Goal: Task Accomplishment & Management: Manage account settings

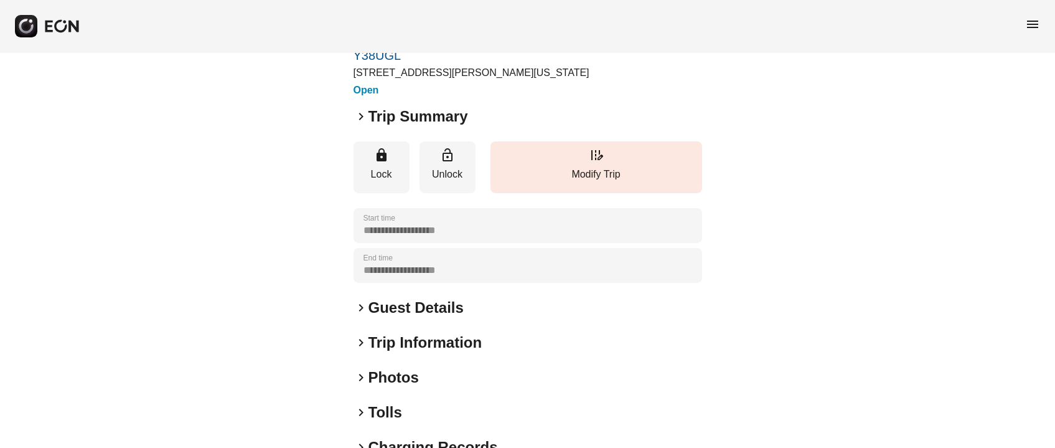
scroll to position [93, 0]
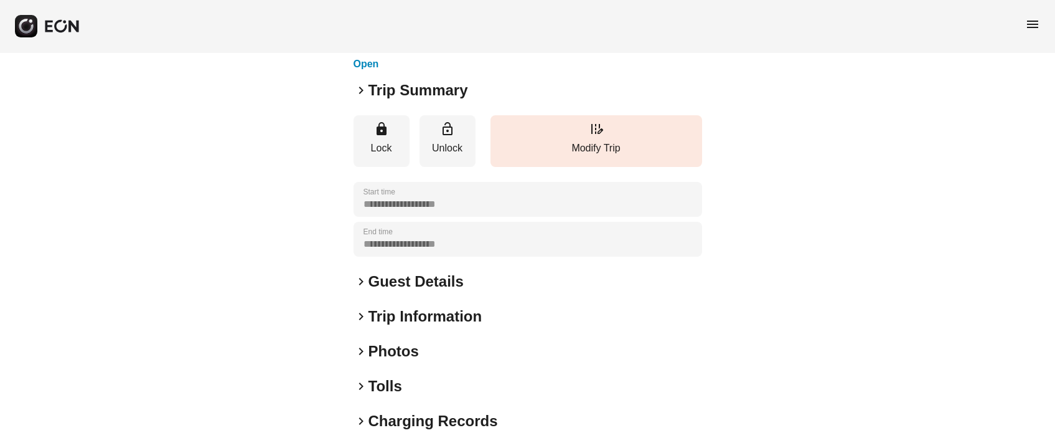
click at [419, 281] on h2 "Guest Details" at bounding box center [415, 281] width 95 height 20
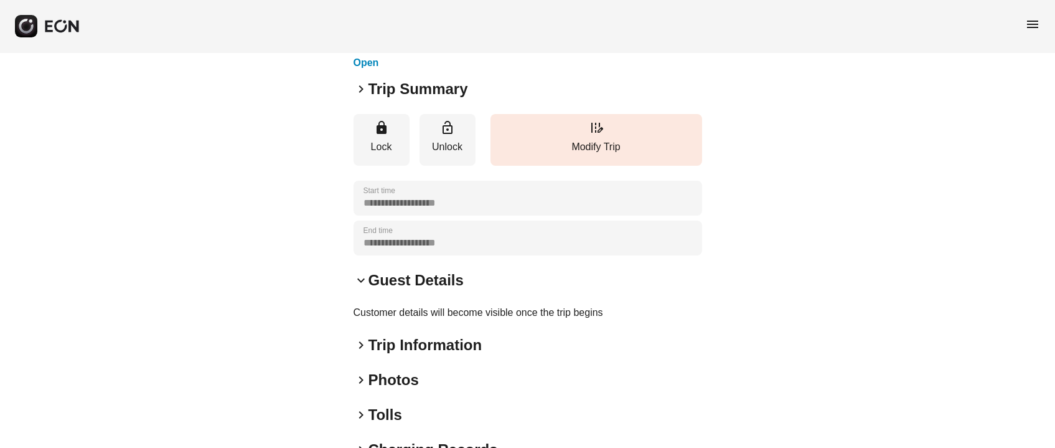
scroll to position [0, 0]
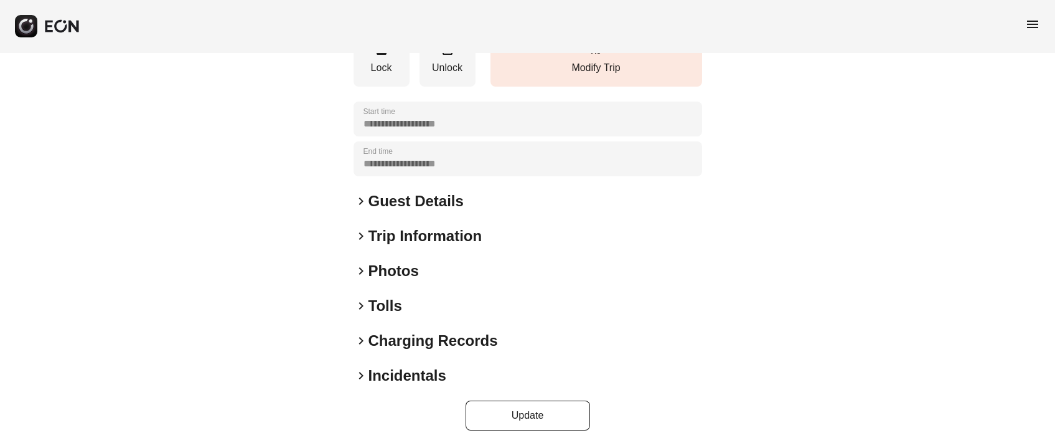
click at [389, 270] on h2 "Photos" at bounding box center [393, 271] width 50 height 20
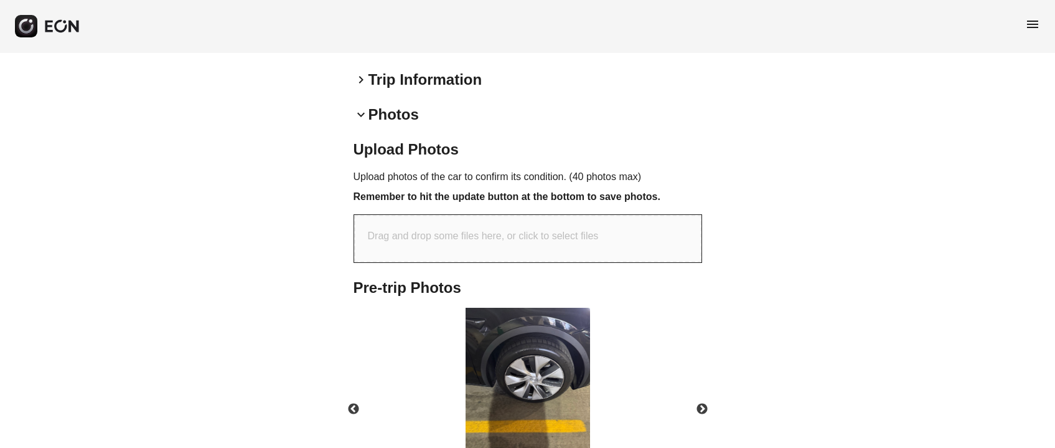
scroll to position [438, 0]
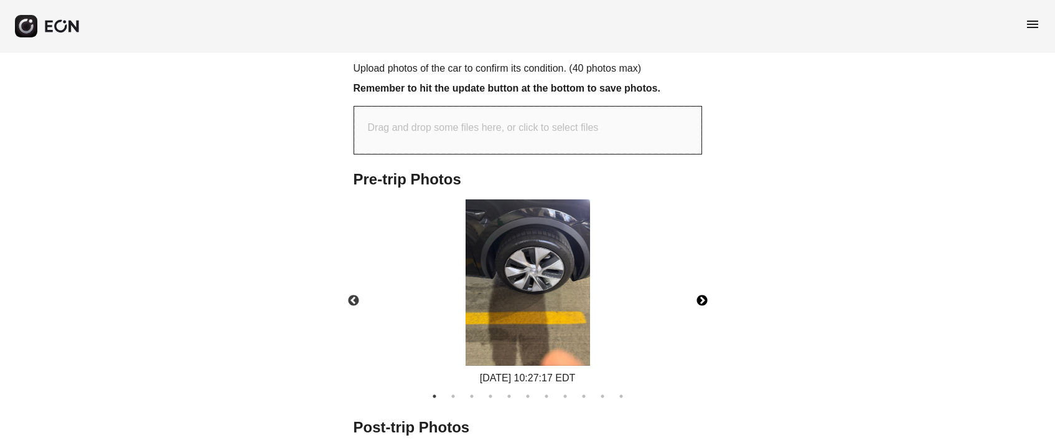
click at [700, 295] on button "Next" at bounding box center [702, 301] width 44 height 44
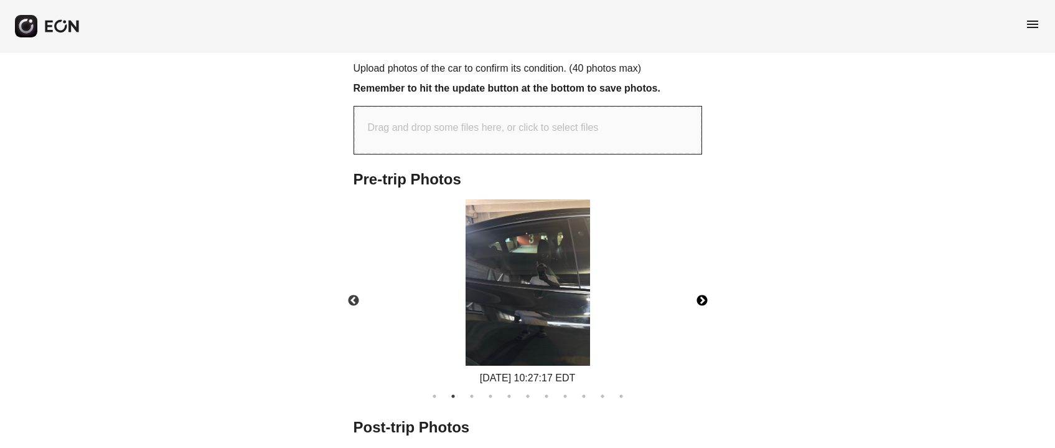
click at [700, 295] on button "Next" at bounding box center [702, 301] width 44 height 44
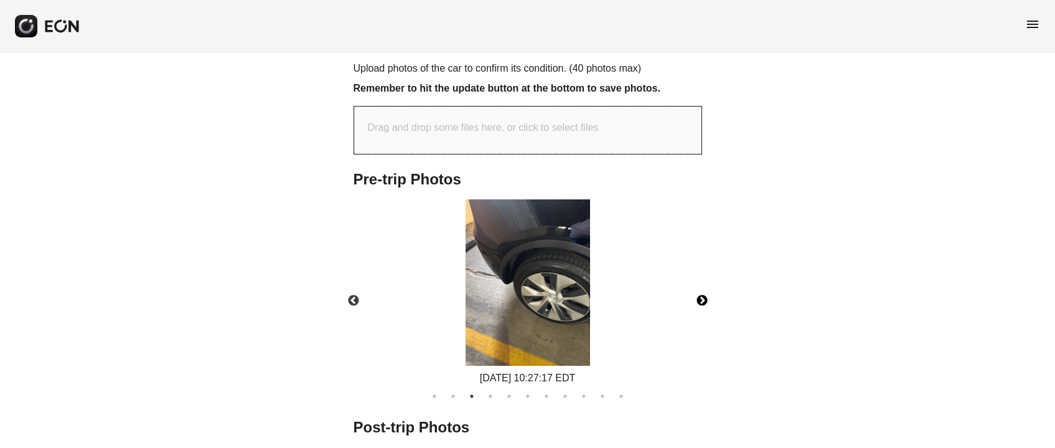
click at [700, 295] on button "Next" at bounding box center [702, 301] width 44 height 44
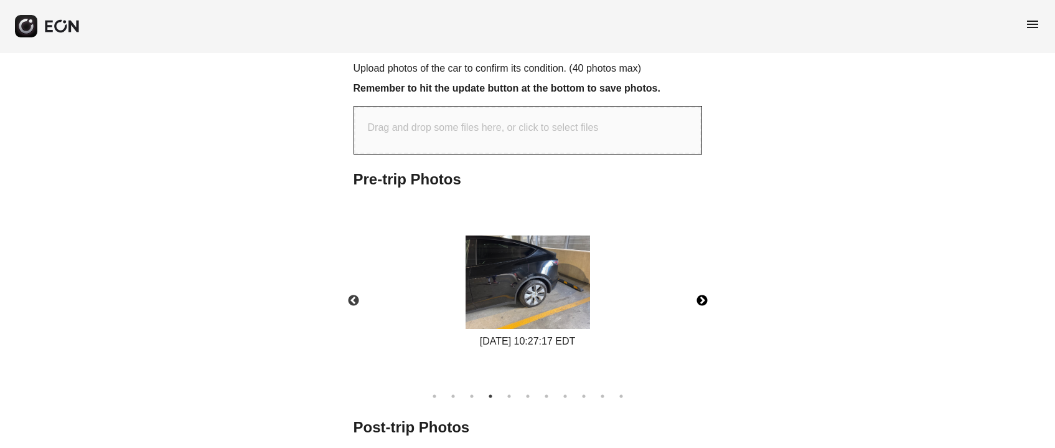
click at [701, 294] on button "Next" at bounding box center [702, 301] width 44 height 44
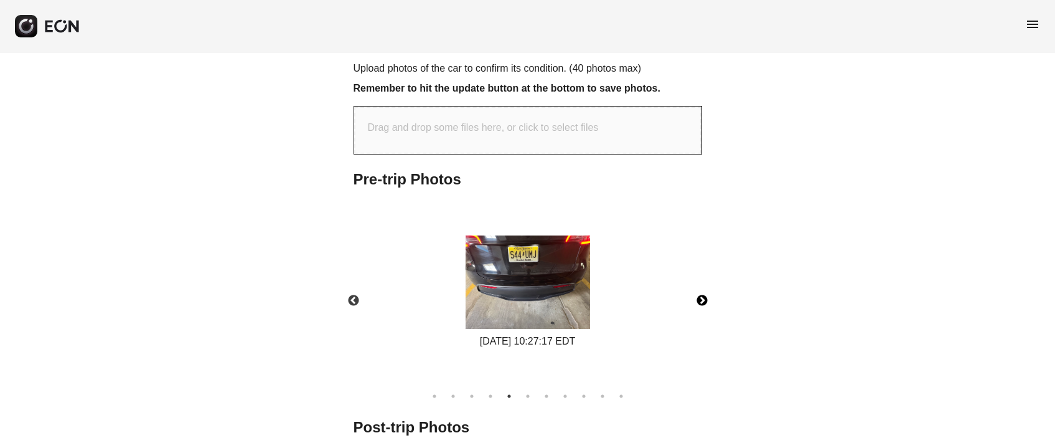
click at [702, 294] on button "Next" at bounding box center [702, 301] width 44 height 44
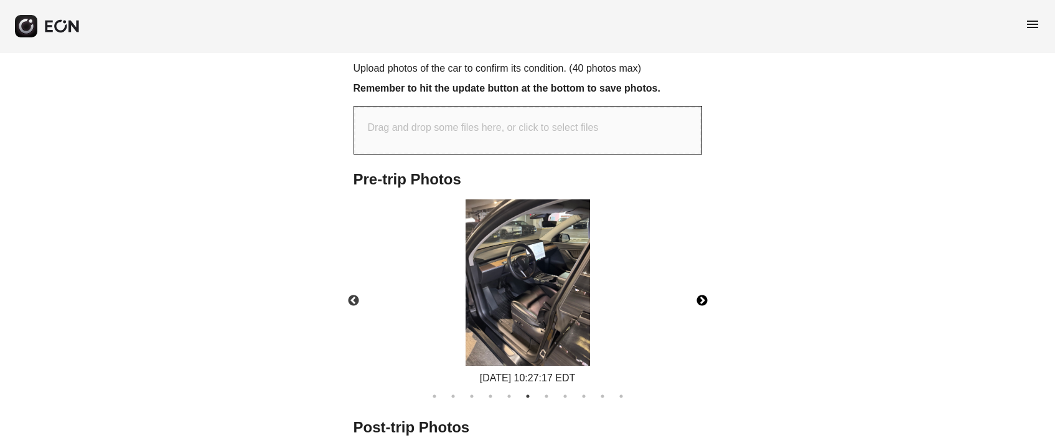
click at [702, 294] on button "Next" at bounding box center [702, 301] width 44 height 44
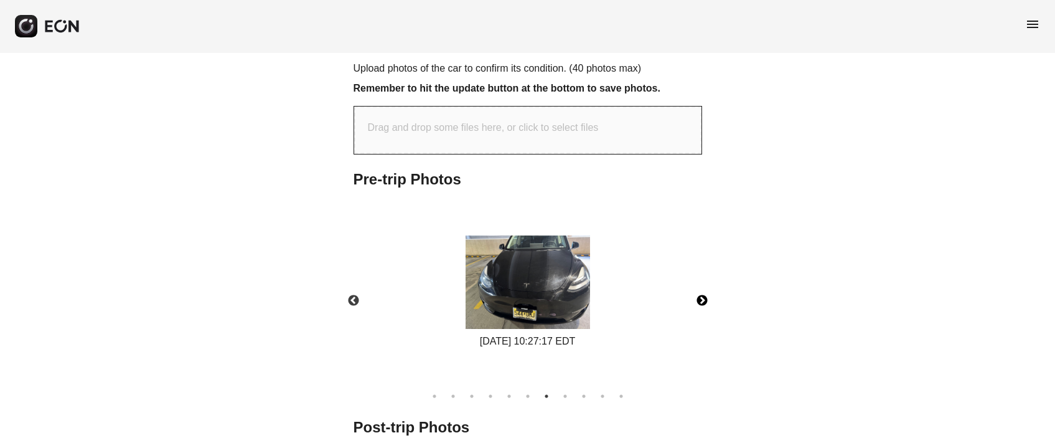
click at [703, 294] on button "Next" at bounding box center [702, 301] width 44 height 44
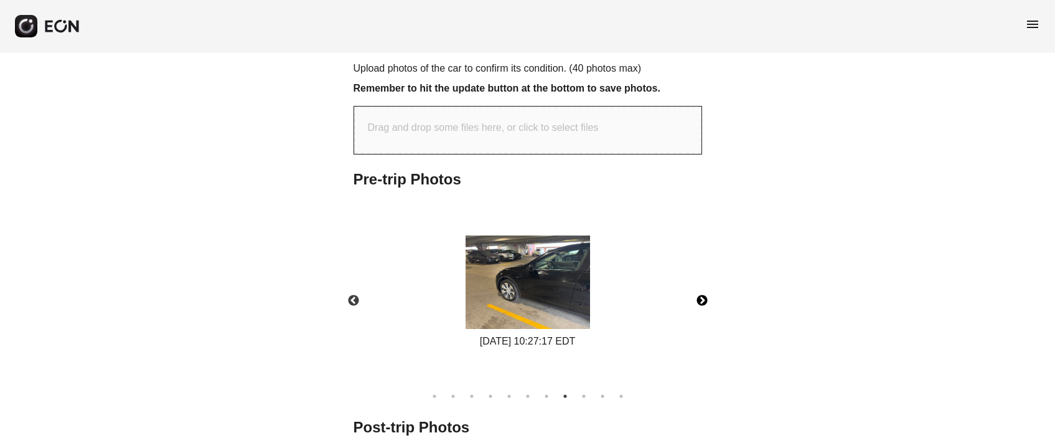
click at [703, 294] on button "Next" at bounding box center [702, 301] width 44 height 44
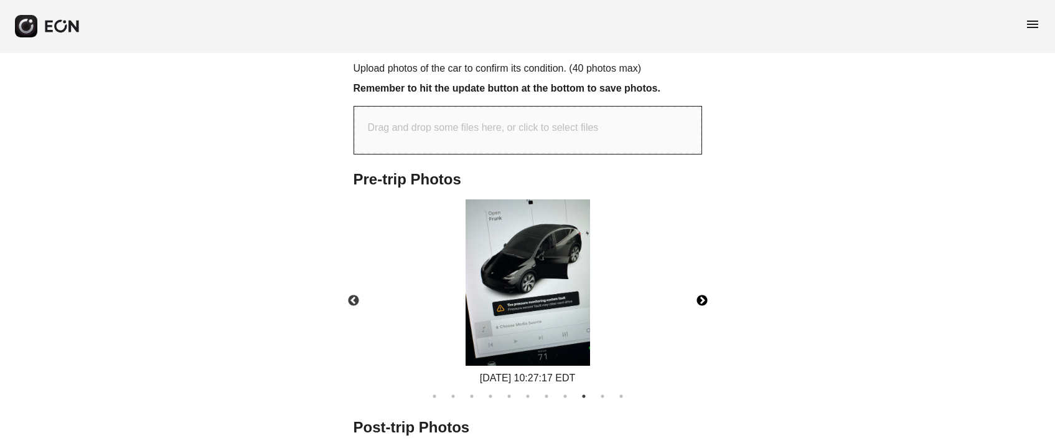
click at [703, 294] on button "Next" at bounding box center [702, 301] width 44 height 44
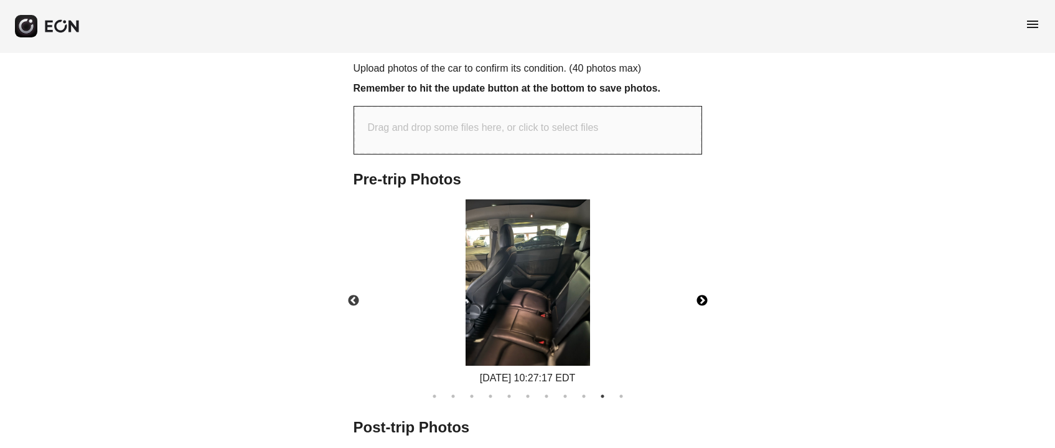
click at [704, 294] on button "Next" at bounding box center [702, 301] width 44 height 44
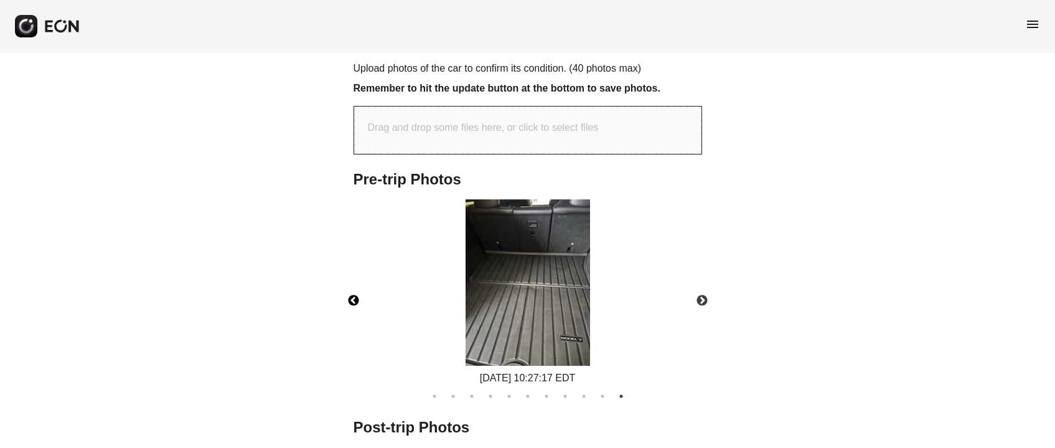
click at [355, 299] on button "Previous" at bounding box center [354, 301] width 44 height 44
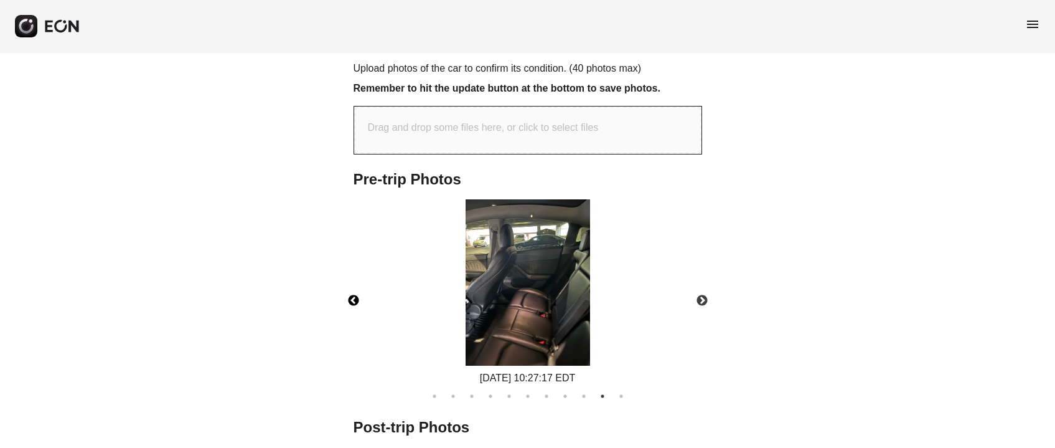
click at [355, 299] on button "Previous" at bounding box center [354, 301] width 44 height 44
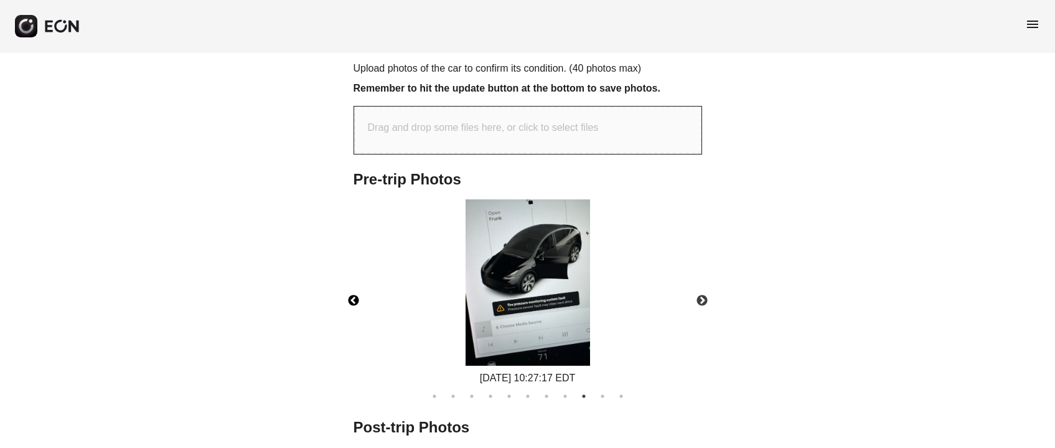
click at [498, 279] on img at bounding box center [528, 282] width 124 height 166
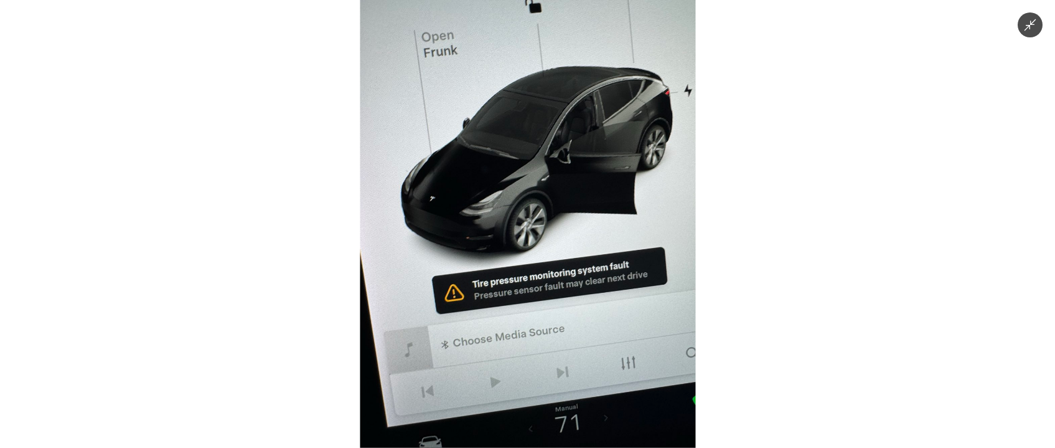
click at [1026, 29] on icon "Minimize image" at bounding box center [1030, 25] width 12 height 12
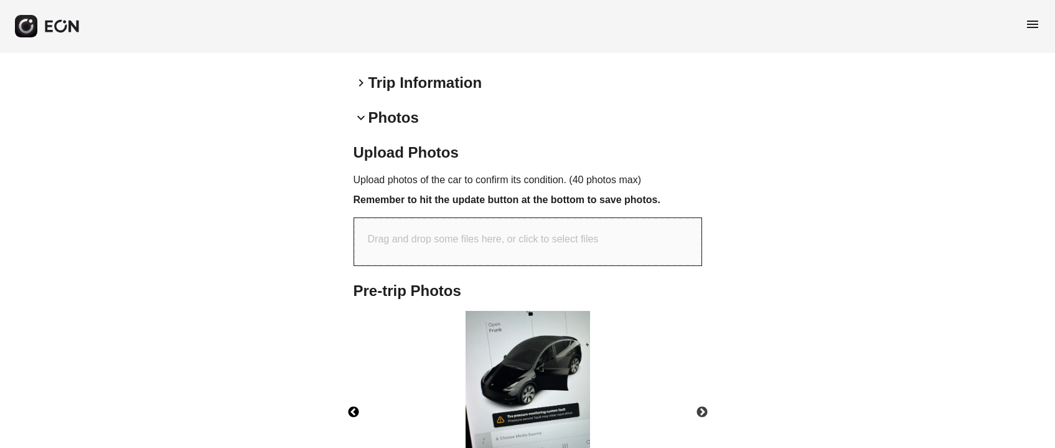
scroll to position [251, 0]
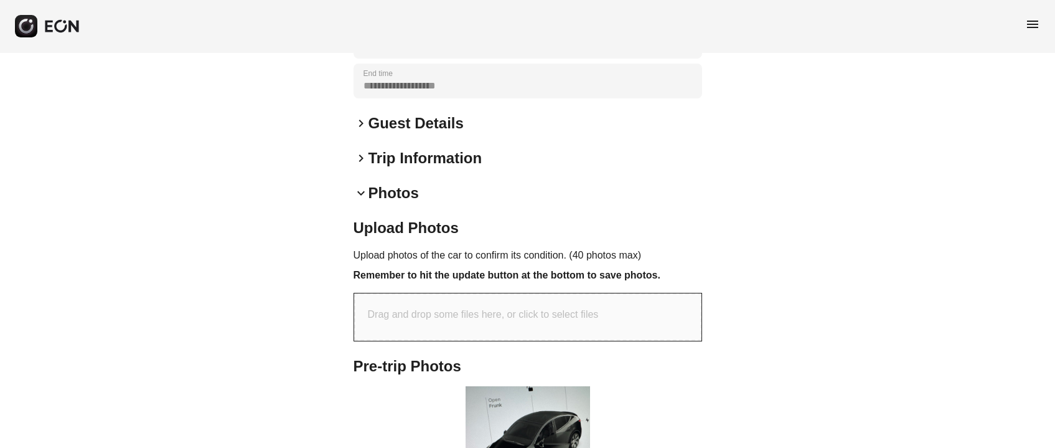
click at [410, 342] on div "Upload Photos Upload photos of the car to confirm its condition. (40 photos max…" at bounding box center [528, 284] width 349 height 133
click at [413, 319] on p "Drag and drop some files here, or click to select files" at bounding box center [483, 314] width 231 height 15
type input "**********"
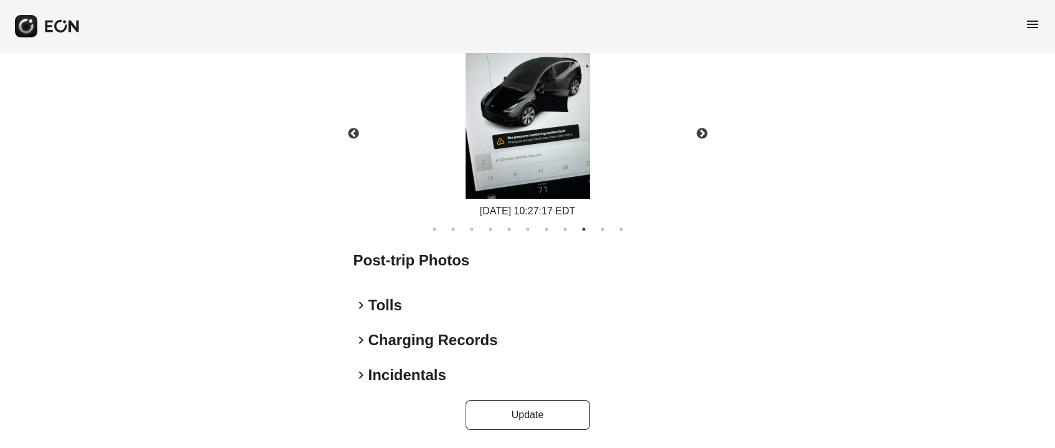
scroll to position [811, 0]
click at [549, 425] on button "Update" at bounding box center [528, 415] width 124 height 30
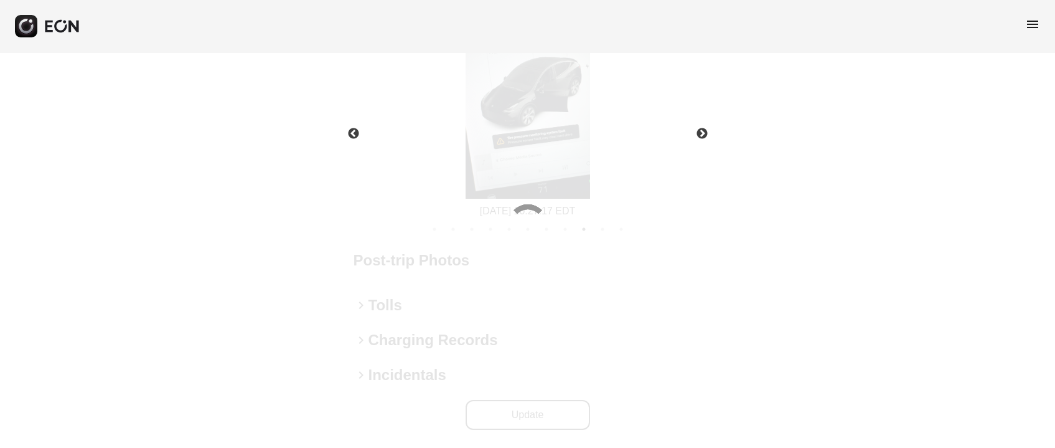
scroll to position [621, 0]
